Goal: Task Accomplishment & Management: Manage account settings

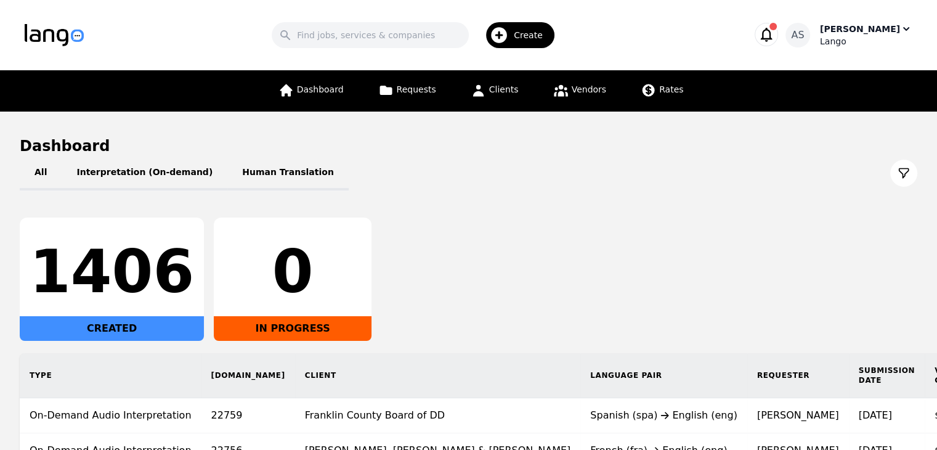
click at [889, 34] on div "[PERSON_NAME]" at bounding box center [860, 29] width 80 height 12
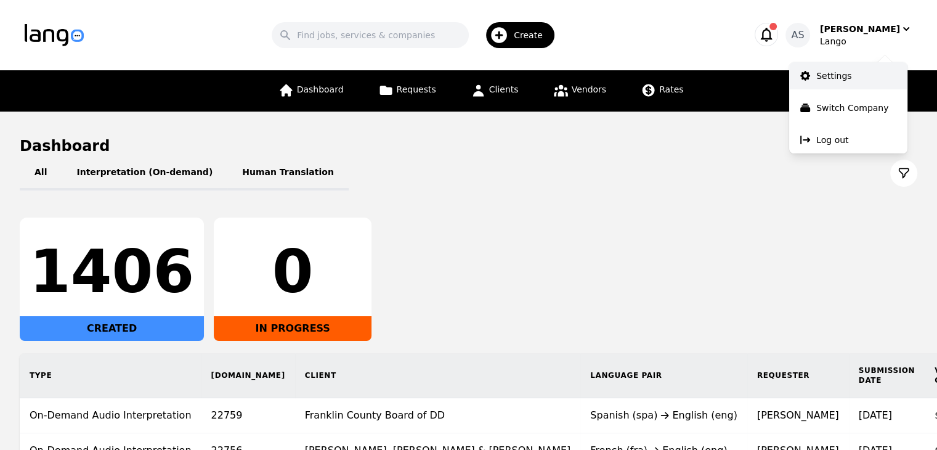
click at [853, 70] on link "Settings" at bounding box center [848, 75] width 118 height 27
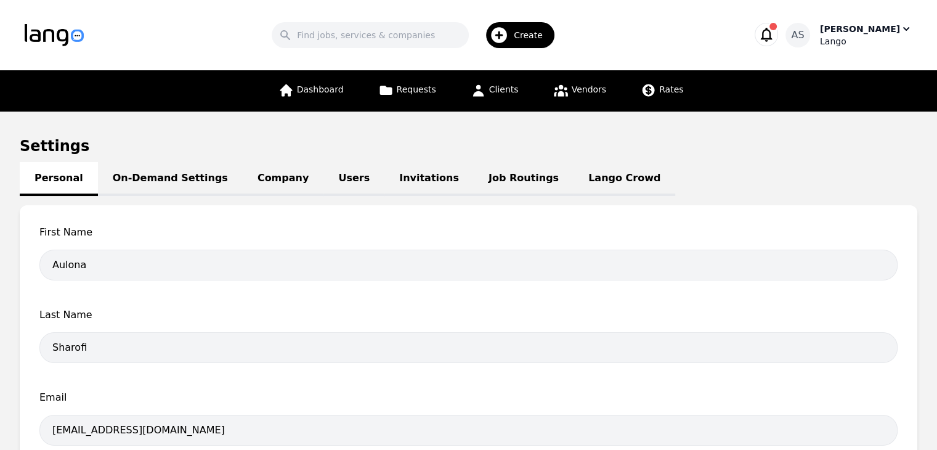
click at [861, 24] on div "[PERSON_NAME]" at bounding box center [860, 29] width 80 height 12
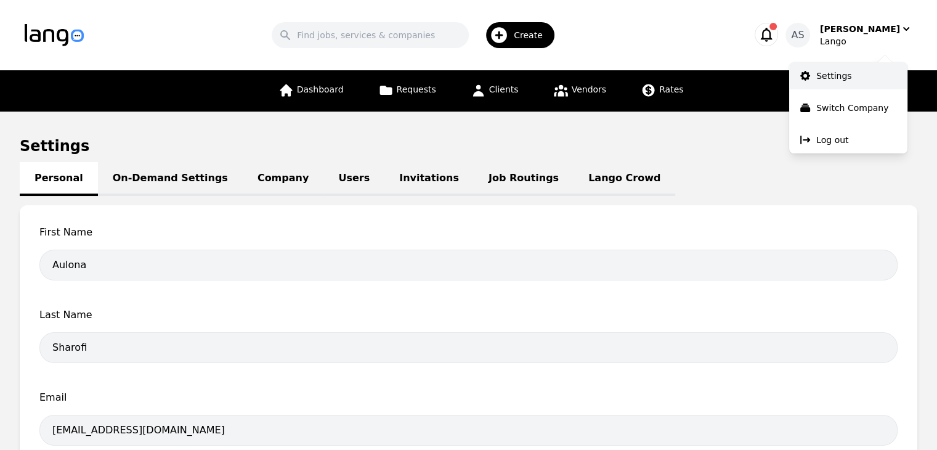
click at [861, 79] on link "Settings" at bounding box center [848, 75] width 118 height 27
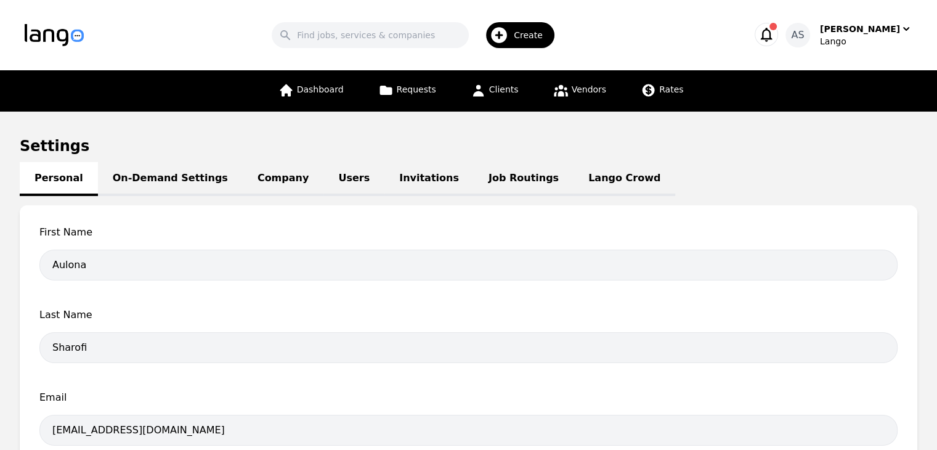
click at [474, 175] on link "Job Routings" at bounding box center [524, 179] width 100 height 34
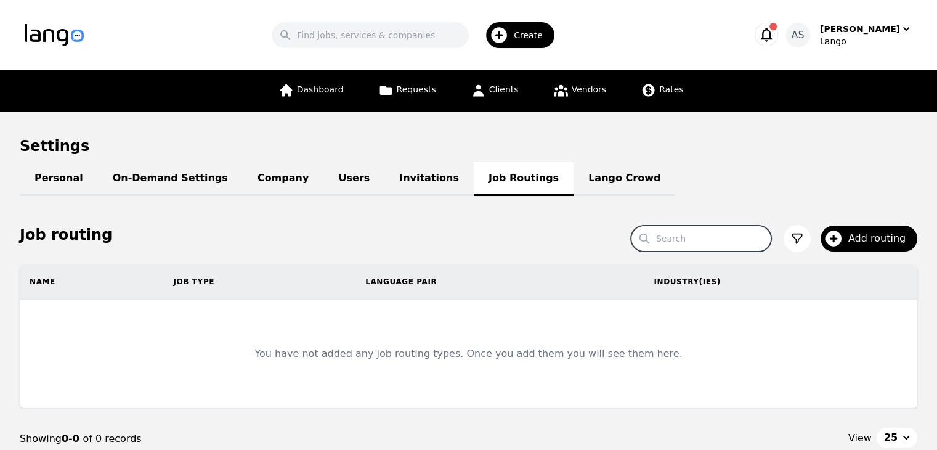
click at [741, 237] on input "Search" at bounding box center [701, 238] width 140 height 26
type input "l"
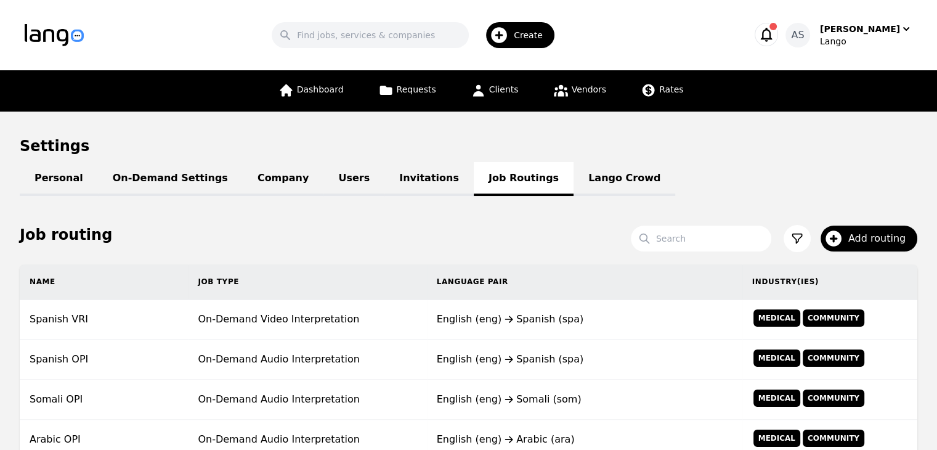
click at [697, 150] on h1 "Settings" at bounding box center [468, 146] width 897 height 20
click at [294, 83] on icon at bounding box center [285, 90] width 15 height 15
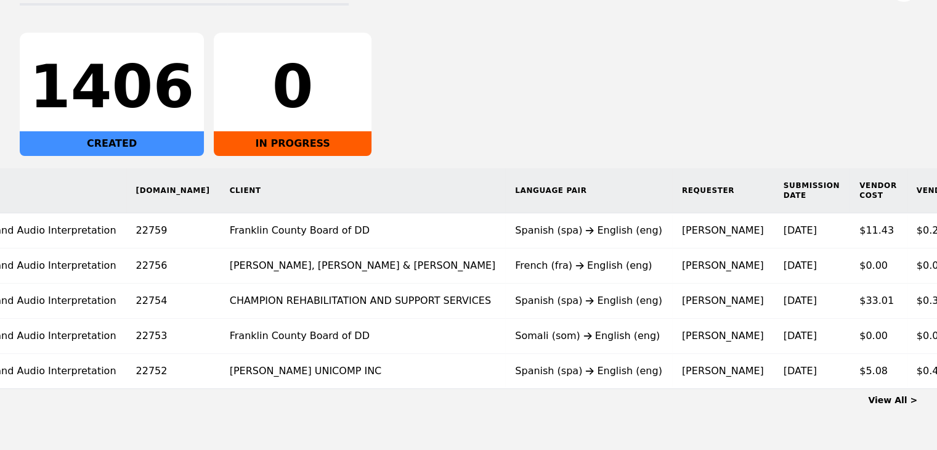
scroll to position [0, 76]
